Goal: Transaction & Acquisition: Purchase product/service

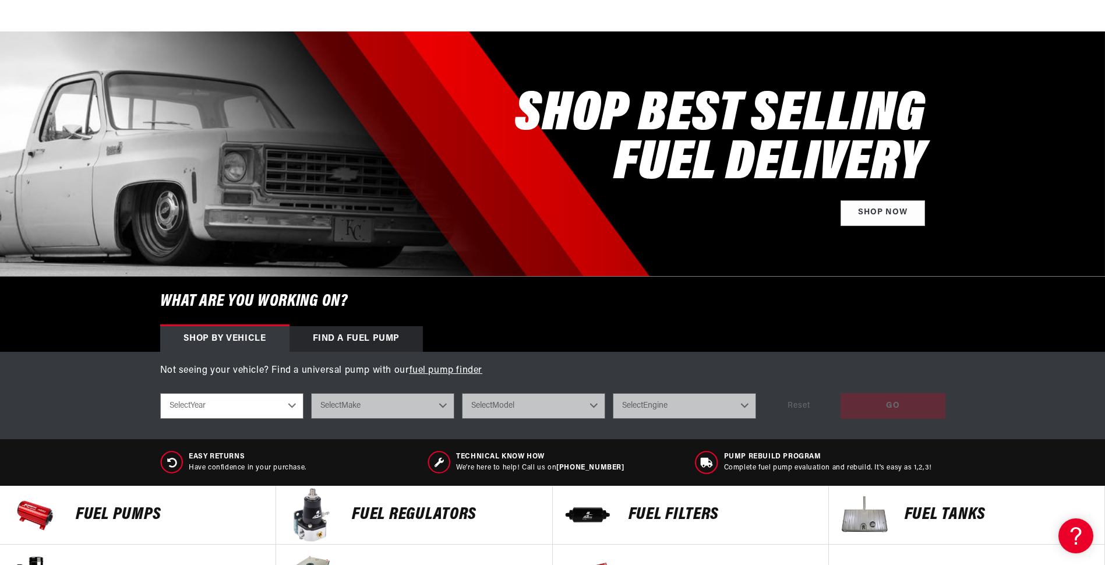
scroll to position [175, 0]
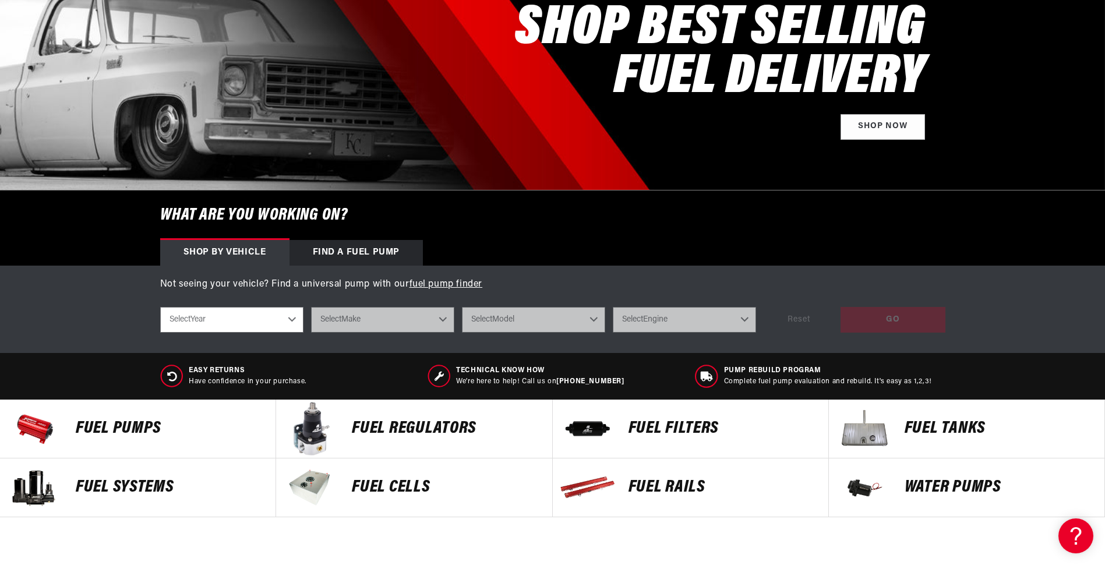
click at [290, 320] on select "Select Year [DATE] 2022 2021 2020 2019 2018 2017 2016 2015 2014 2013 2012 2011 …" at bounding box center [231, 320] width 143 height 26
click at [290, 317] on select "Select Year [DATE] 2022 2021 2020 2019 2018 2017 2016 2015 2014 2013 2012 2011 …" at bounding box center [231, 320] width 143 height 26
drag, startPoint x: 290, startPoint y: 317, endPoint x: 344, endPoint y: 315, distance: 53.6
click at [305, 317] on div "Select Year [DATE] 2022 2021 2020 2019 2018 2017 2016 2015 2014 2013 2012 2011 …" at bounding box center [461, 320] width 603 height 26
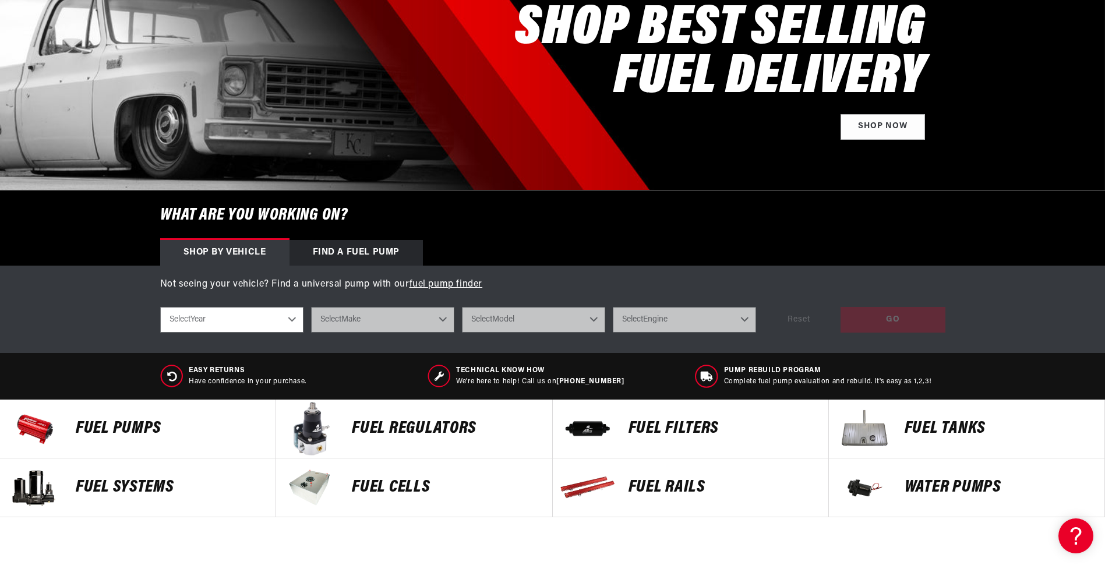
click at [288, 320] on select "Select Year [DATE] 2022 2021 2020 2019 2018 2017 2016 2015 2014 2013 2012 2011 …" at bounding box center [231, 320] width 143 height 26
click at [289, 318] on select "Select Year [DATE] 2022 2021 2020 2019 2018 2017 2016 2015 2014 2013 2012 2011 …" at bounding box center [231, 320] width 143 height 26
click at [263, 318] on select "Select Year [DATE] 2022 2021 2020 2019 2018 2017 2016 2015 2014 2013 2012 2011 …" at bounding box center [231, 320] width 143 height 26
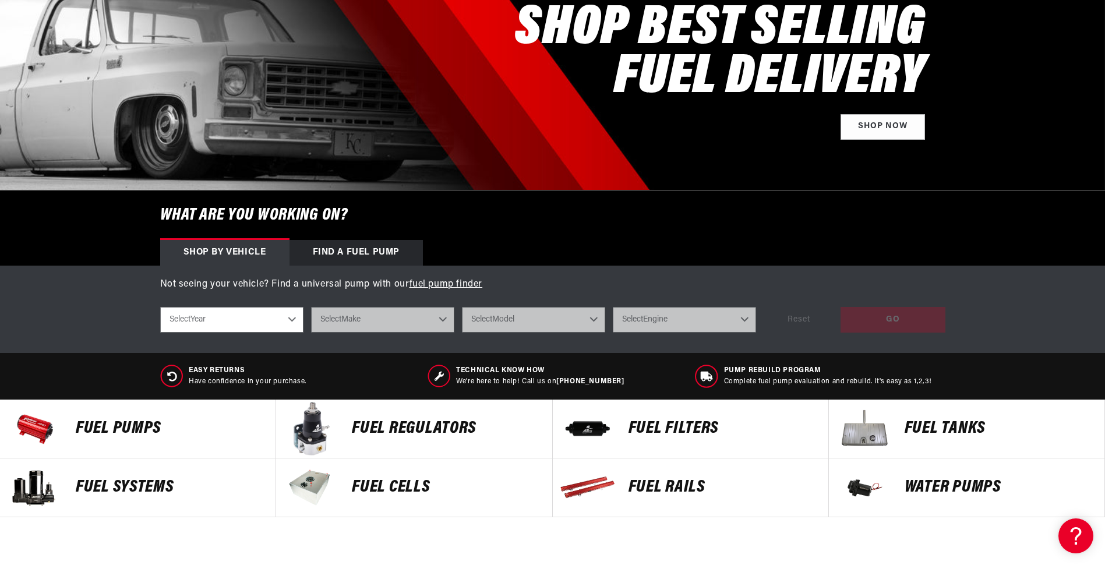
drag, startPoint x: 218, startPoint y: 314, endPoint x: 193, endPoint y: 314, distance: 24.5
click at [212, 314] on select "Select Year [DATE] 2022 2021 2020 2019 2018 2017 2016 2015 2014 2013 2012 2011 …" at bounding box center [231, 320] width 143 height 26
click at [187, 314] on select "Select Year [DATE] 2022 2021 2020 2019 2018 2017 2016 2015 2014 2013 2012 2011 …" at bounding box center [231, 320] width 143 height 26
click at [187, 317] on select "Select Year [DATE] 2022 2021 2020 2019 2018 2017 2016 2015 2014 2013 2012 2011 …" at bounding box center [231, 320] width 143 height 26
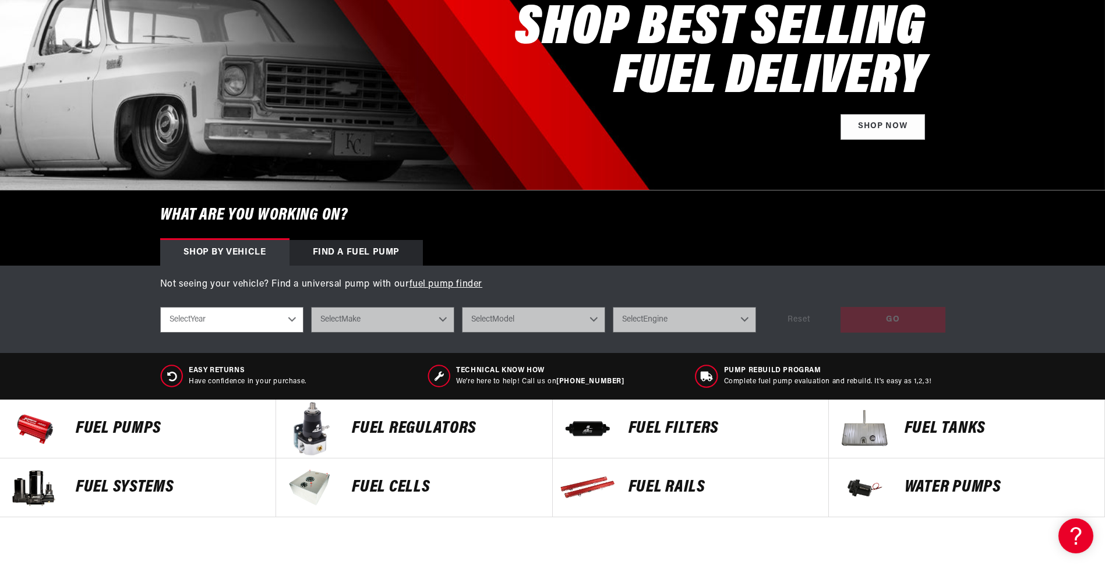
click at [929, 433] on p "Fuel Tanks" at bounding box center [998, 428] width 188 height 17
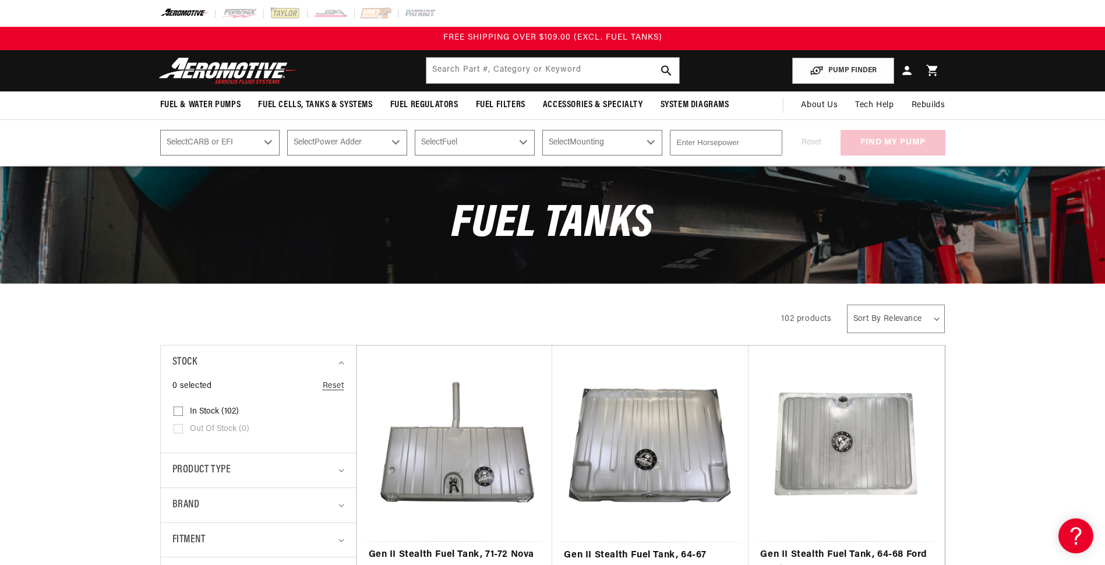
click at [267, 141] on select "Select CARB or EFI Carbureted Fuel Injected" at bounding box center [220, 143] width 120 height 26
click at [76, 140] on div "PUMP FINDER Select CARB or EFI Carbureted Fuel Injected Select Power Adder No -…" at bounding box center [552, 142] width 1105 height 47
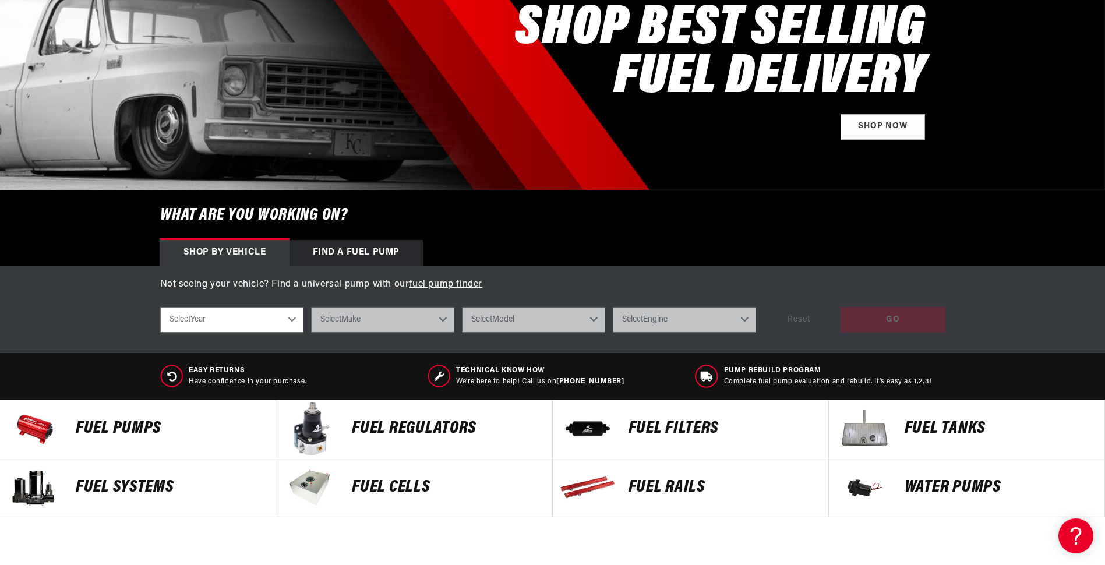
click at [295, 320] on select "Select Year [DATE] 2022 2021 2020 2019 2018 2017 2016 2015 2014 2013 2012 2011 …" at bounding box center [231, 320] width 143 height 26
select select "1970"
click at [160, 307] on select "Select Year [DATE] 2022 2021 2020 2019 2018 2017 2016 2015 2014 2013 2012 2011 …" at bounding box center [231, 320] width 143 height 26
select select "1970"
click at [445, 319] on select "Select Make Buick Chevrolet Dodge Ford GMC Oldsmobile Plymouth Pontiac" at bounding box center [382, 320] width 143 height 26
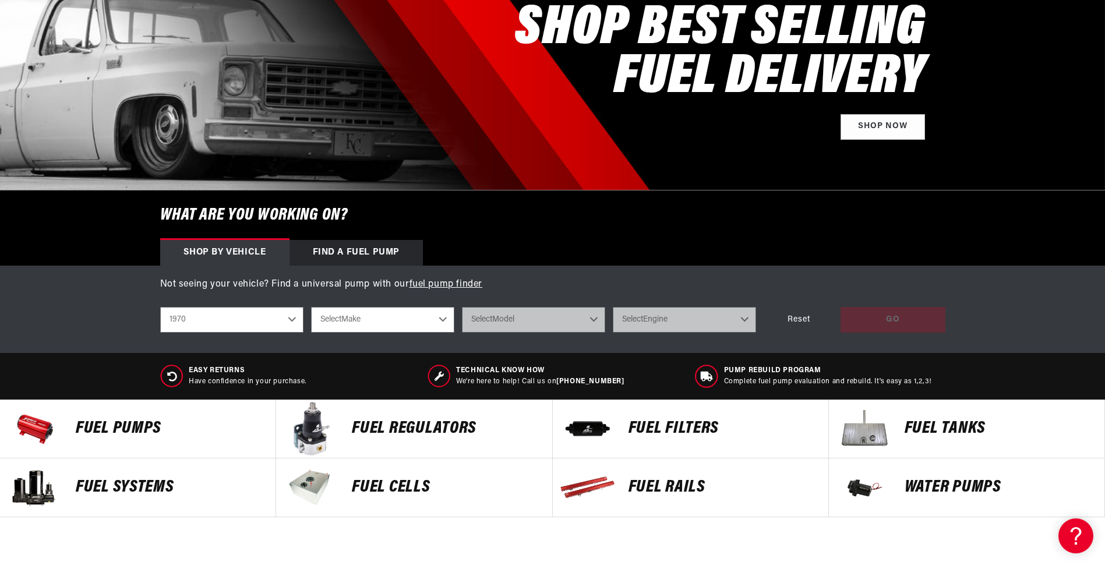
select select "Chevrolet"
click at [311, 307] on select "Select Make Buick Chevrolet Dodge Ford GMC Oldsmobile Plymouth Pontiac" at bounding box center [382, 320] width 143 height 26
select select "Chevrolet"
click at [594, 319] on select "Select Model C10 Pickup C20 Pickup Camaro Chevelle Corvette K10 Pickup K20 Pick…" at bounding box center [533, 320] width 143 height 26
select select "C10-Pickup"
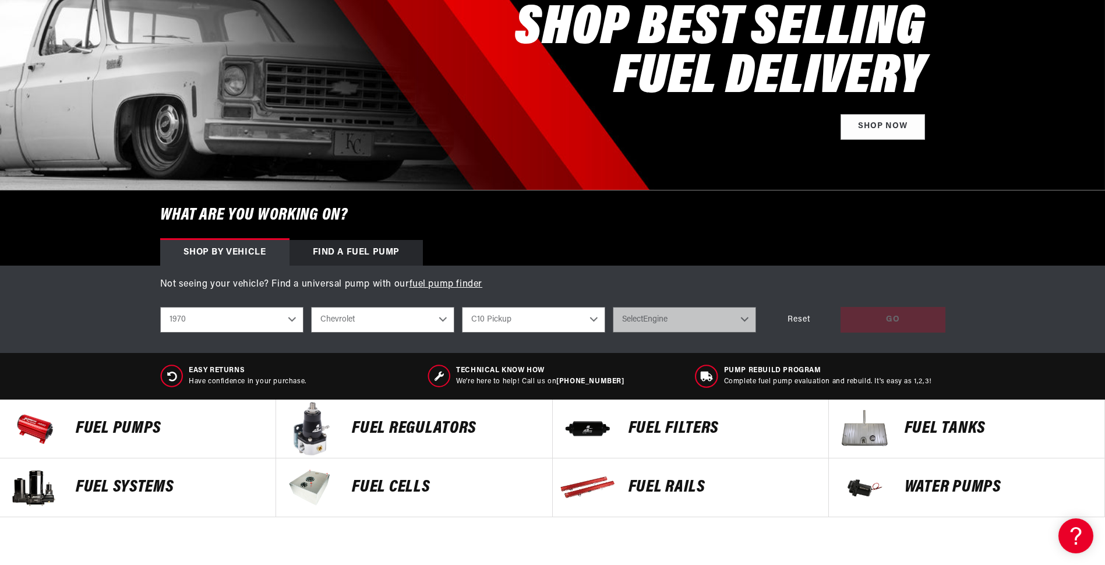
click at [462, 307] on select "Select Model C10 Pickup C20 Pickup Camaro Chevelle Corvette K10 Pickup K20 Pick…" at bounding box center [533, 320] width 143 height 26
select select "C10-Pickup"
click at [742, 317] on select "Select Engine 4.1L 4.8L 5.0L 5.7L 6.6L" at bounding box center [684, 320] width 143 height 26
select select "5.7L"
click at [613, 307] on select "Select Engine 4.1L 4.8L 5.0L 5.7L 6.6L" at bounding box center [684, 320] width 143 height 26
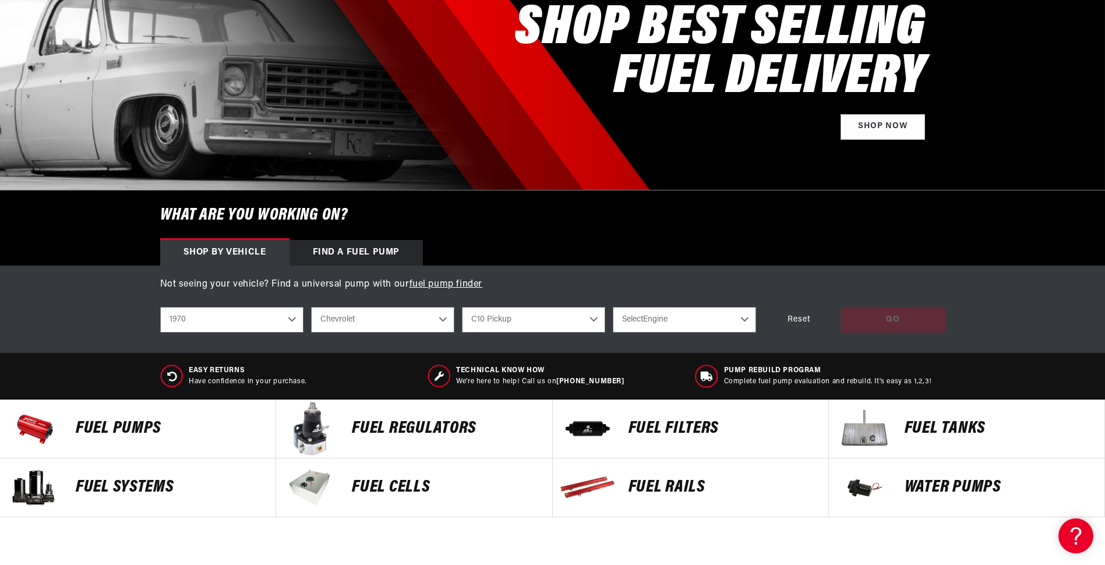
select select "5.7L"
click at [951, 429] on p "Fuel Tanks" at bounding box center [998, 428] width 188 height 17
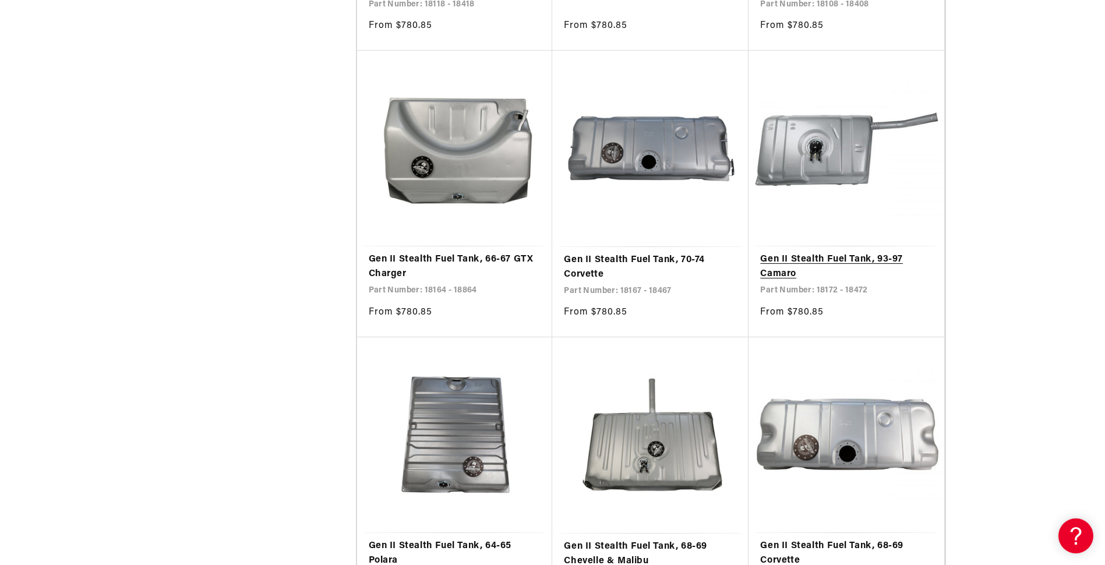
scroll to position [2329, 0]
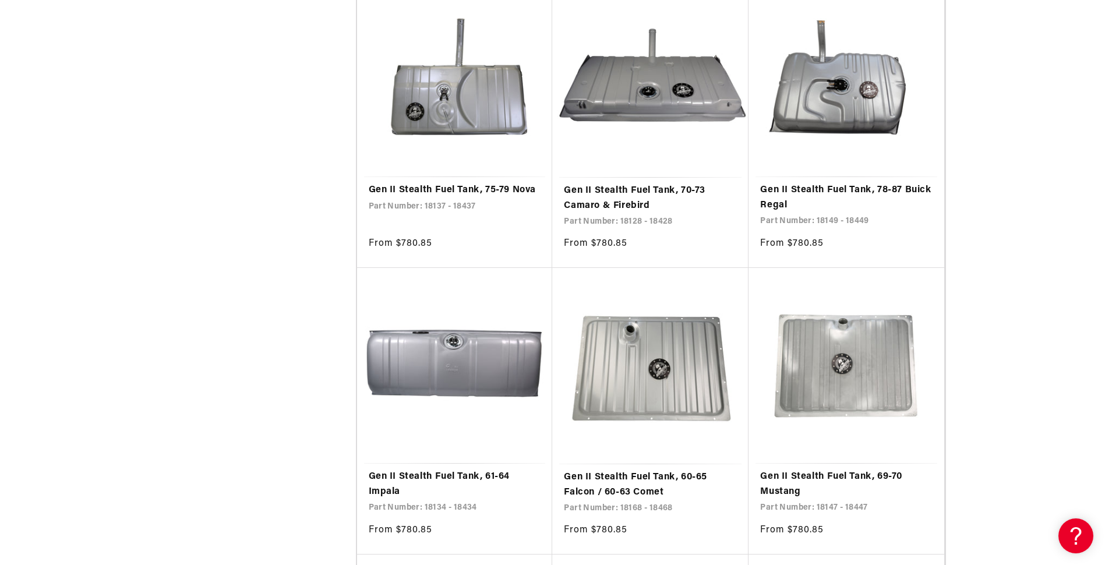
scroll to position [4425, 0]
